Goal: Task Accomplishment & Management: Use online tool/utility

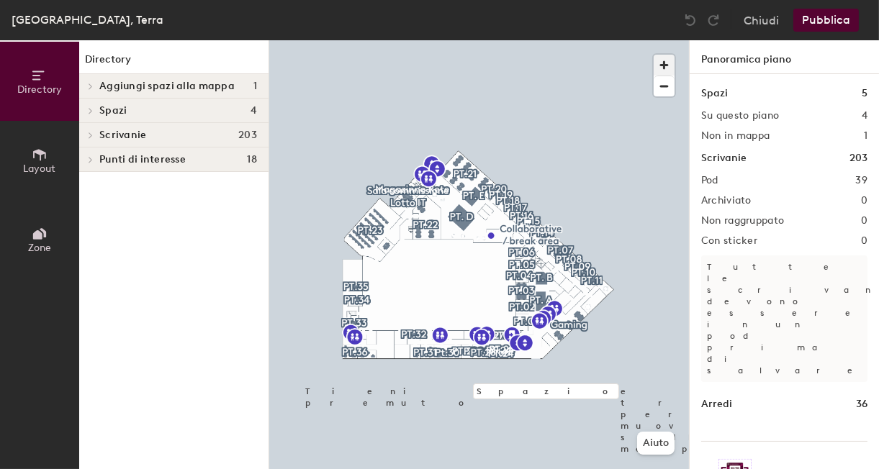
click at [666, 64] on span "button" at bounding box center [663, 65] width 21 height 21
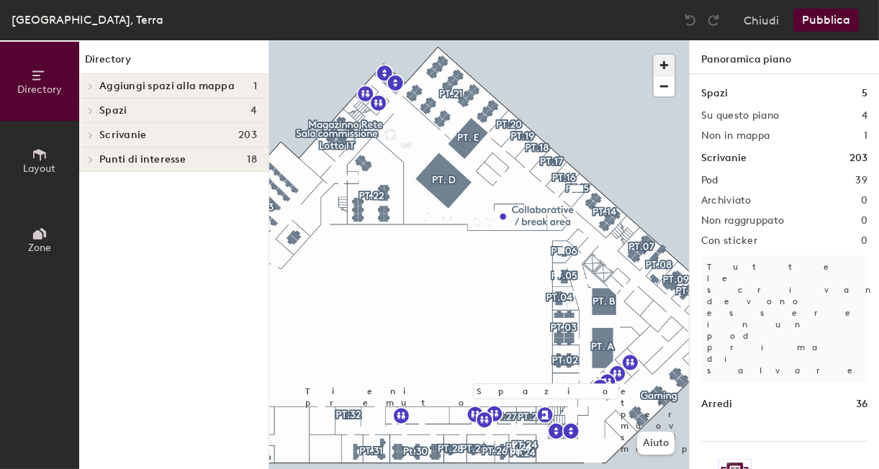
click at [661, 65] on span "button" at bounding box center [663, 65] width 21 height 21
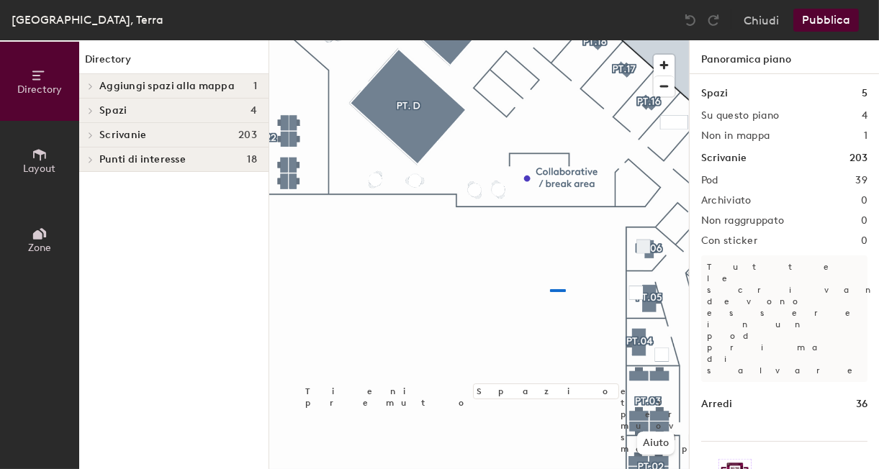
click at [549, 40] on div at bounding box center [479, 40] width 420 height 0
click at [37, 148] on icon at bounding box center [40, 155] width 16 height 16
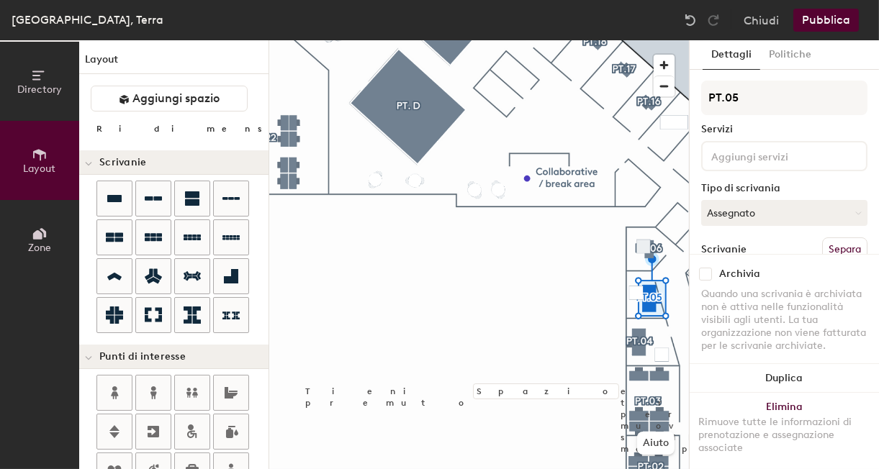
click at [378, 130] on input "range" at bounding box center [378, 132] width 0 height 12
click at [378, 128] on input "range" at bounding box center [378, 132] width 0 height 12
click at [378, 130] on input "range" at bounding box center [378, 132] width 0 height 12
drag, startPoint x: 689, startPoint y: 122, endPoint x: 465, endPoint y: 320, distance: 299.2
click at [465, 320] on div at bounding box center [485, 321] width 40 height 3
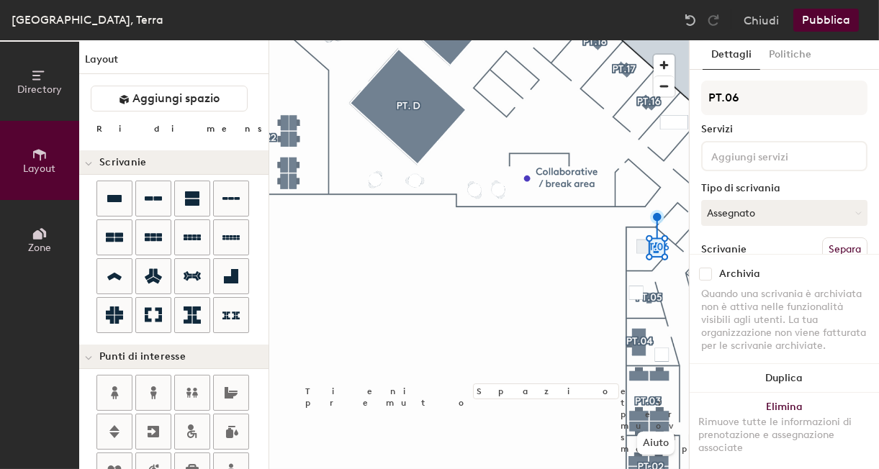
click at [642, 40] on div at bounding box center [479, 40] width 420 height 0
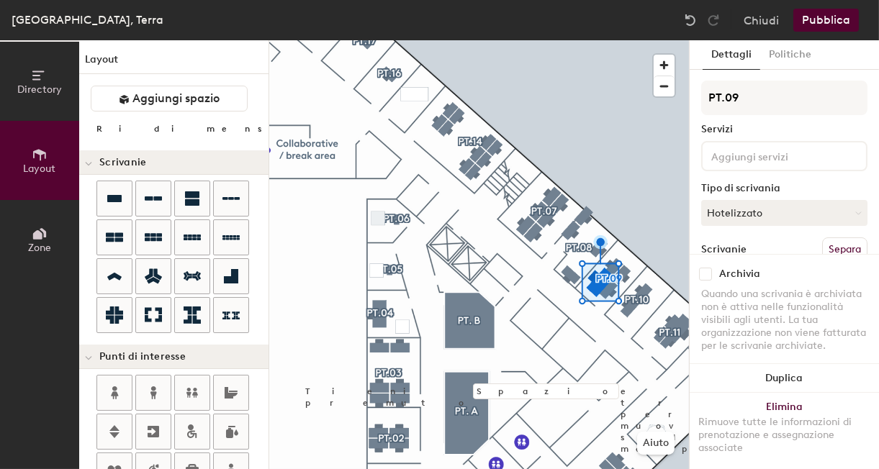
click at [378, 128] on input "range" at bounding box center [378, 132] width 0 height 12
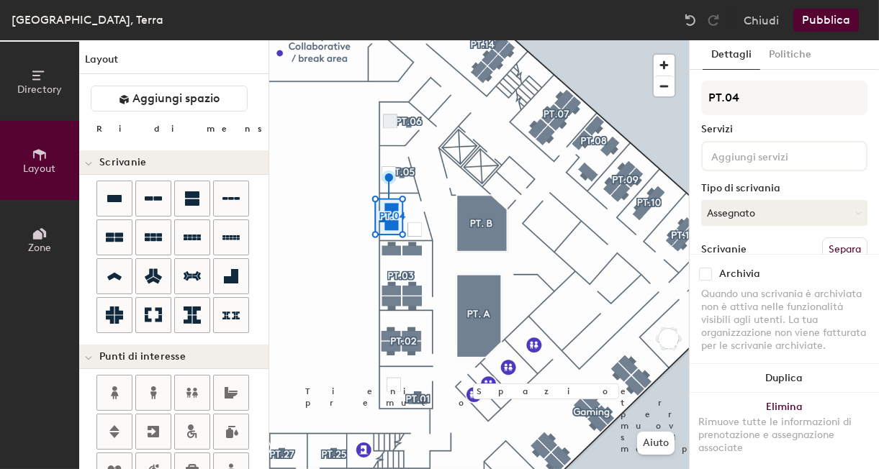
click at [378, 131] on input "range" at bounding box center [378, 132] width 0 height 12
click at [378, 130] on input "range" at bounding box center [378, 132] width 0 height 12
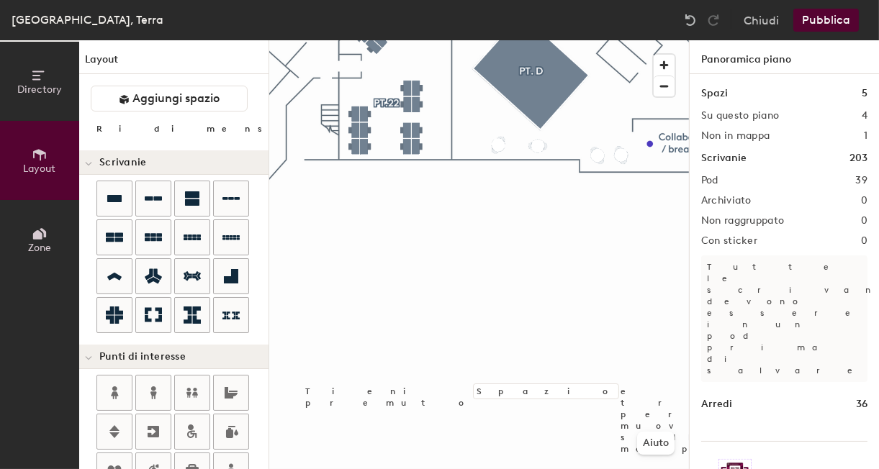
click at [814, 18] on button "Pubblica" at bounding box center [825, 20] width 65 height 23
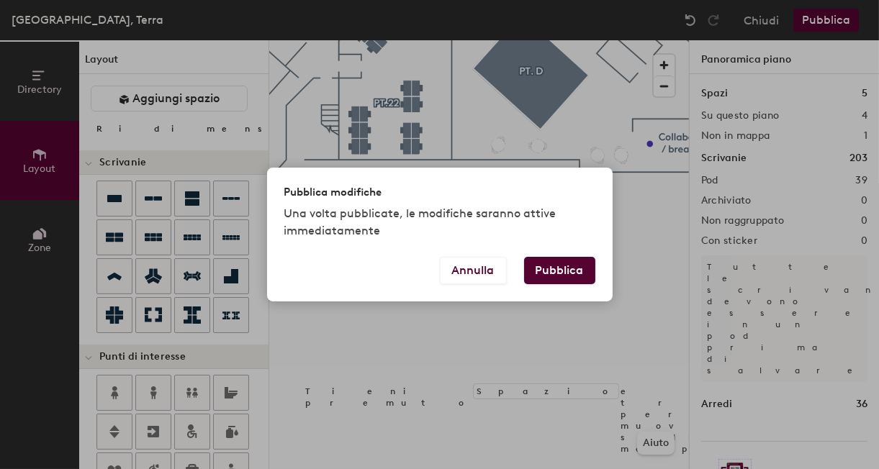
click at [571, 266] on button "Pubblica" at bounding box center [559, 270] width 71 height 27
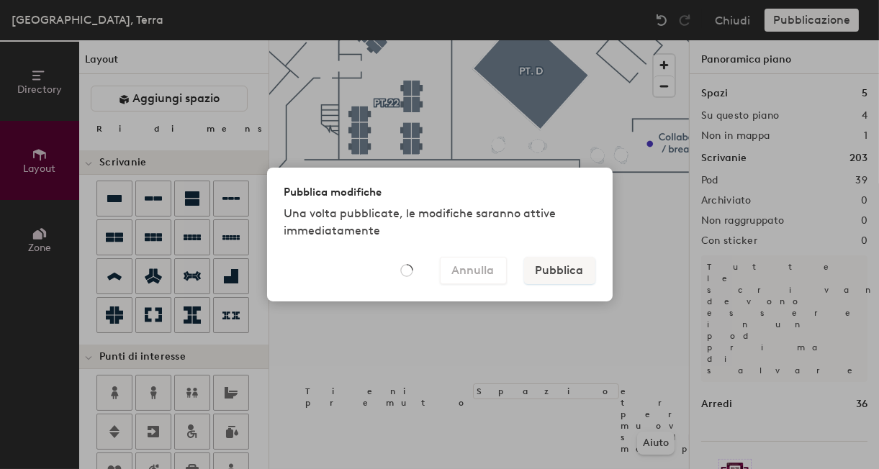
type input "20"
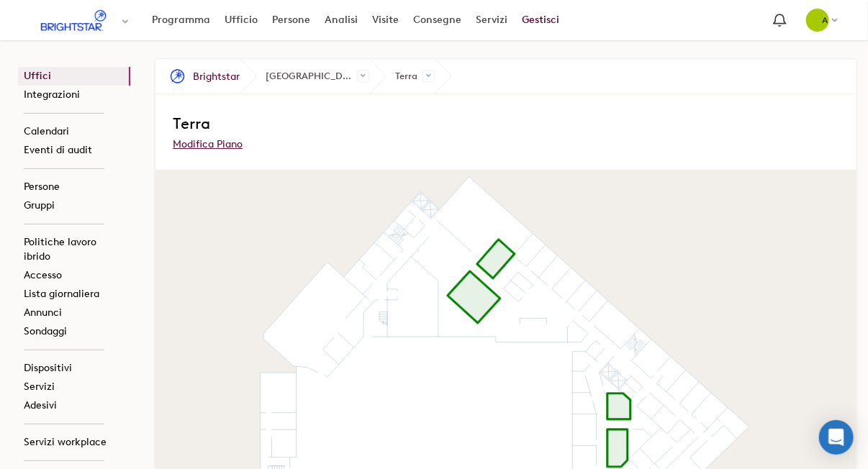
click at [427, 396] on atlas-map at bounding box center [505, 364] width 701 height 387
click at [243, 22] on link "Ufficio" at bounding box center [240, 20] width 47 height 26
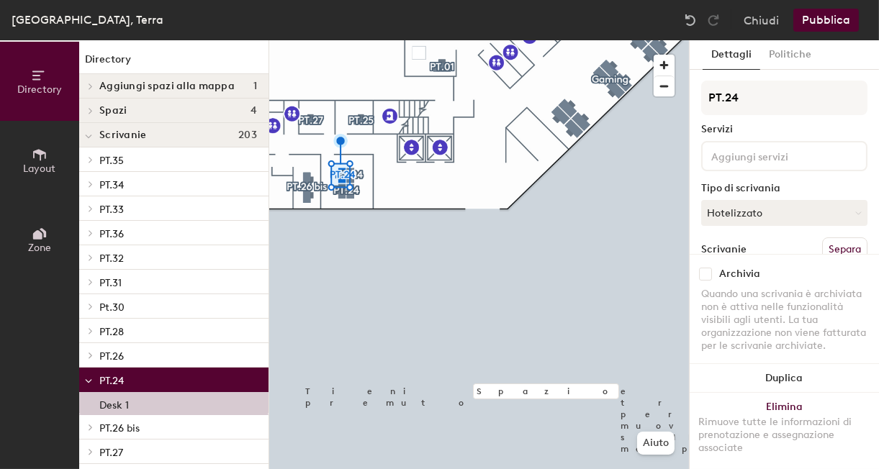
click at [820, 24] on button "Pubblica" at bounding box center [825, 20] width 65 height 23
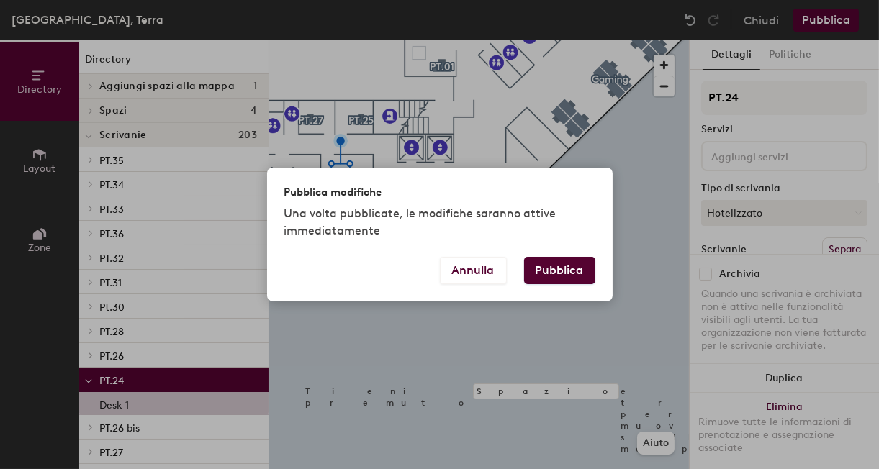
click at [568, 274] on button "Pubblica" at bounding box center [559, 270] width 71 height 27
